Goal: Task Accomplishment & Management: Manage account settings

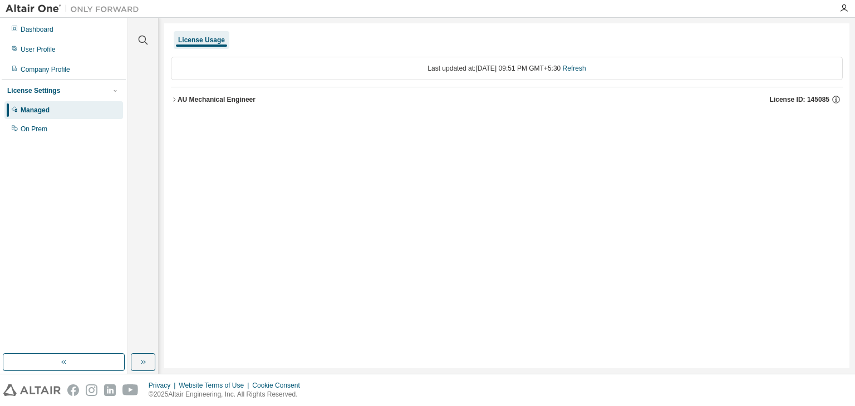
click at [176, 101] on icon "button" at bounding box center [174, 99] width 7 height 7
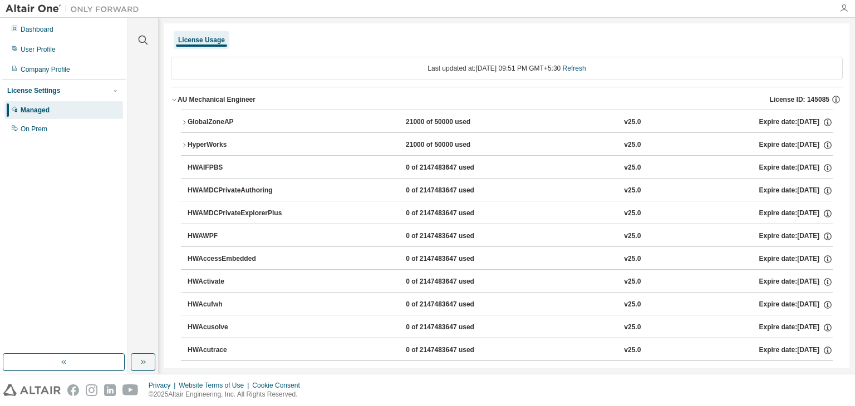
click at [843, 8] on icon "button" at bounding box center [844, 8] width 9 height 9
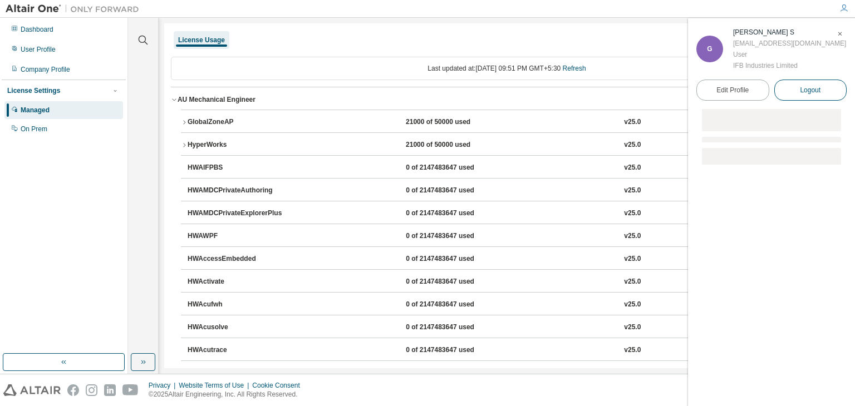
click at [808, 81] on button "Logout" at bounding box center [810, 90] width 73 height 21
